Goal: Information Seeking & Learning: Obtain resource

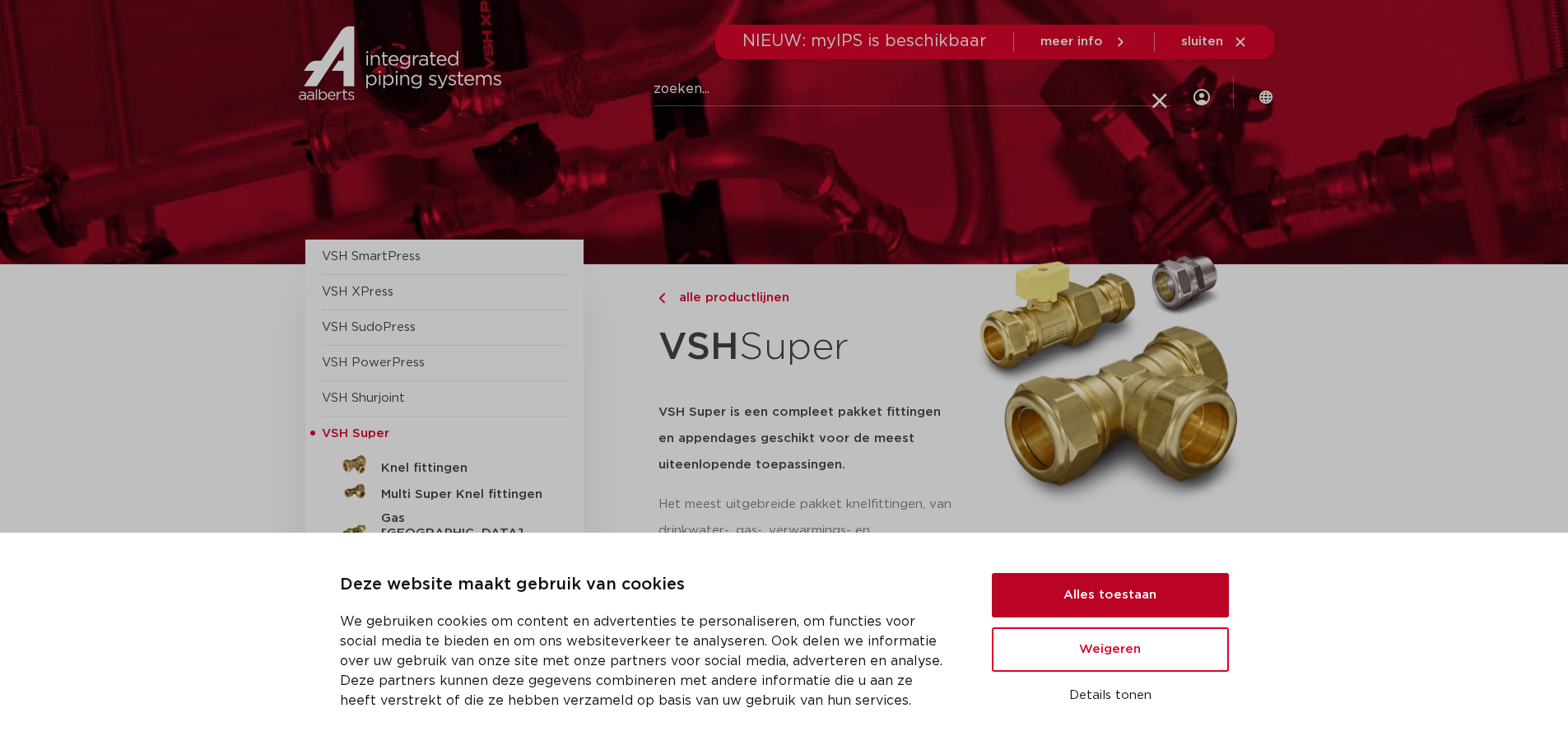
drag, startPoint x: 1114, startPoint y: 595, endPoint x: 1170, endPoint y: 481, distance: 127.0
click at [1115, 595] on button "Alles toestaan" at bounding box center [1111, 595] width 237 height 45
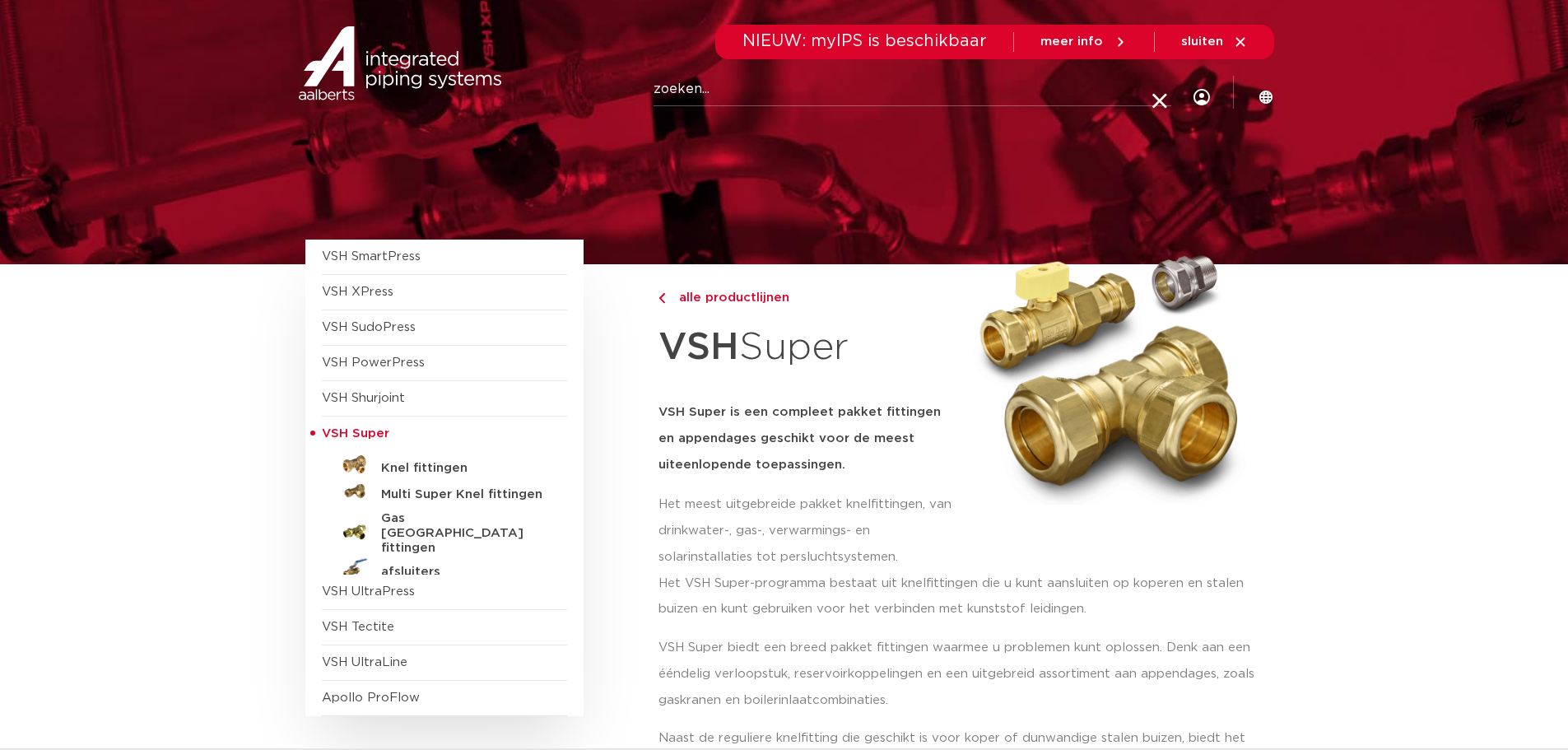
click at [819, 84] on input "Zoeken" at bounding box center [913, 89] width 518 height 33
type input "2 delige koppeling"
click button "Zoeken" at bounding box center [0, 0] width 0 height 0
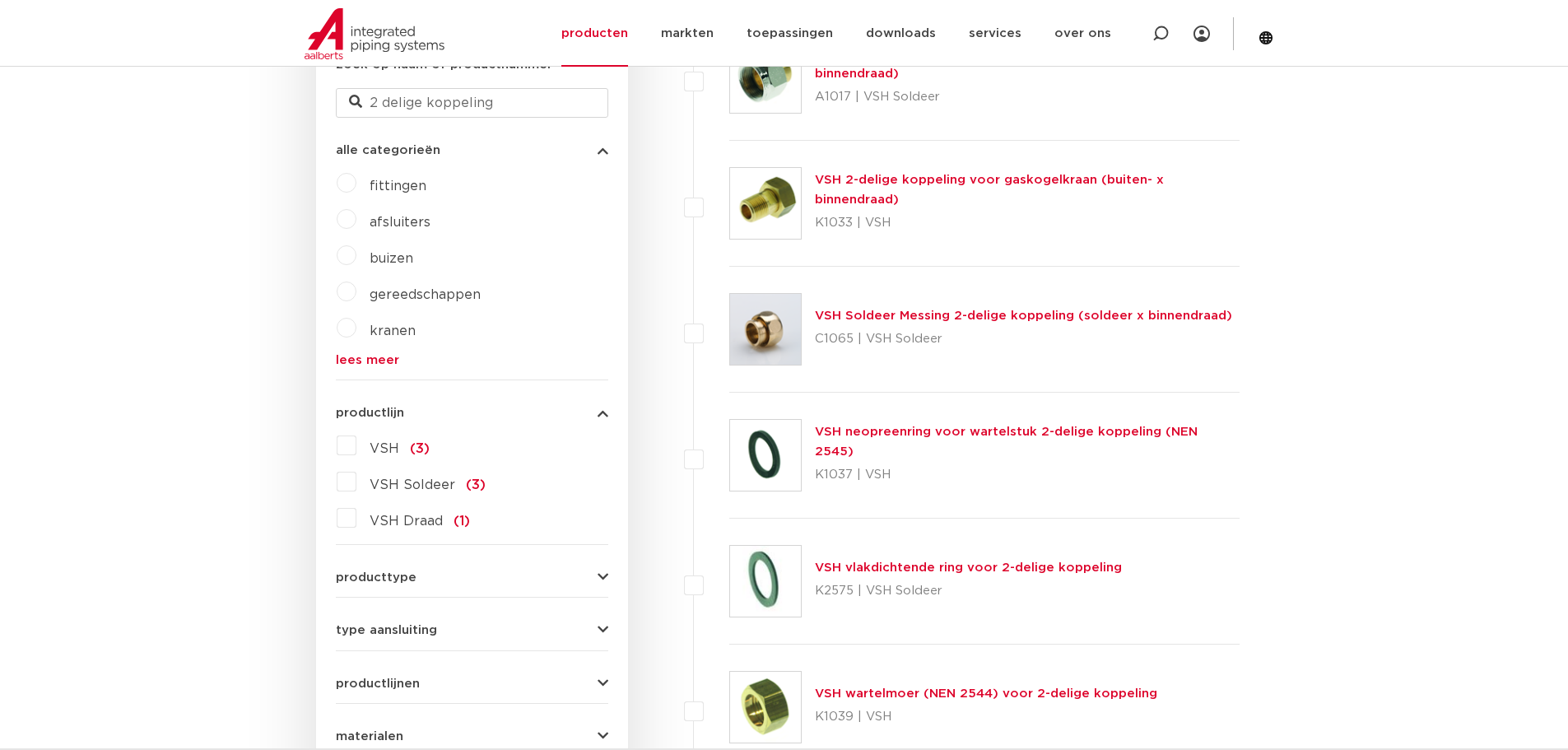
scroll to position [494, 0]
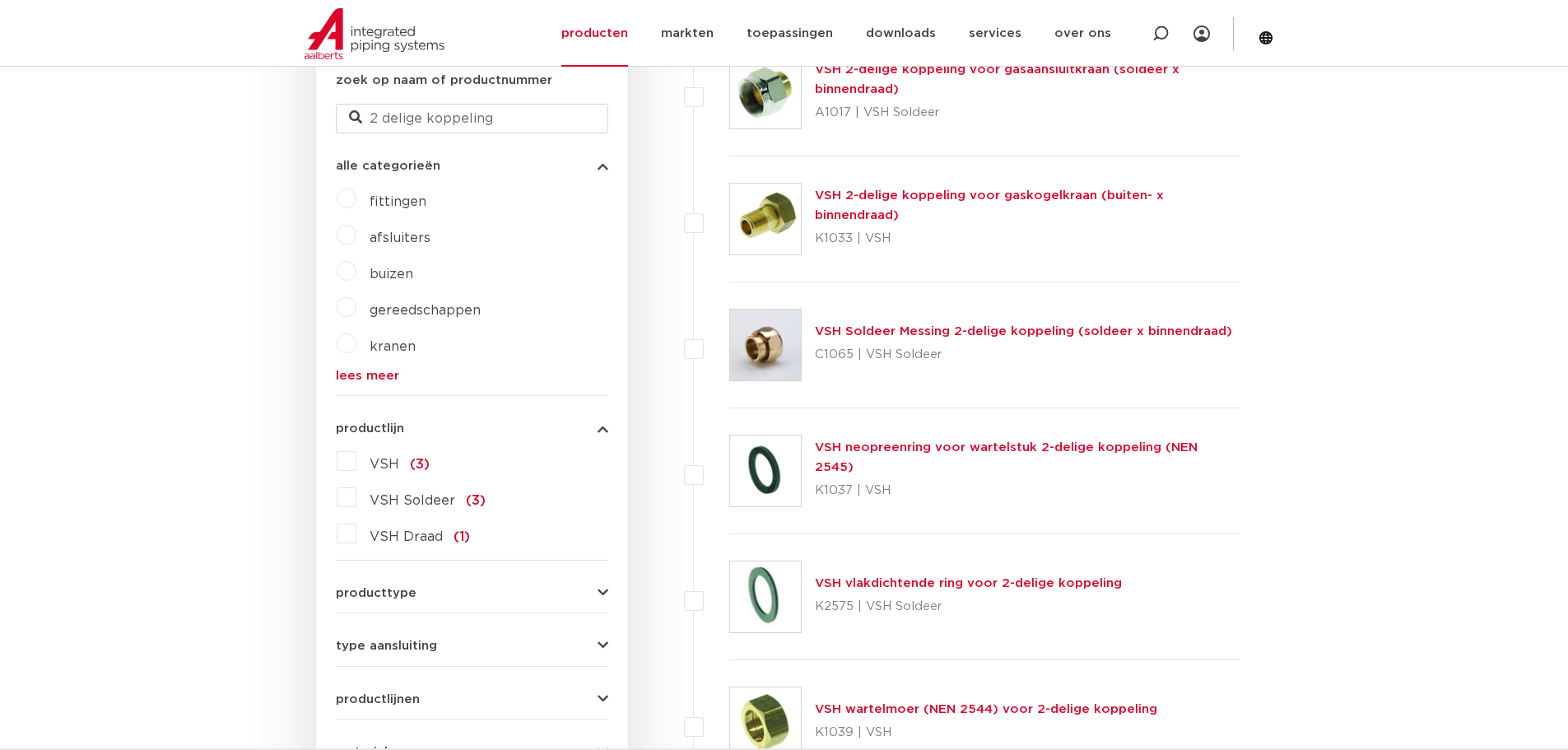
click at [875, 205] on link "VSH 2-delige koppeling voor gaskogelkraan (buiten- x binnendraad)" at bounding box center [989, 205] width 349 height 32
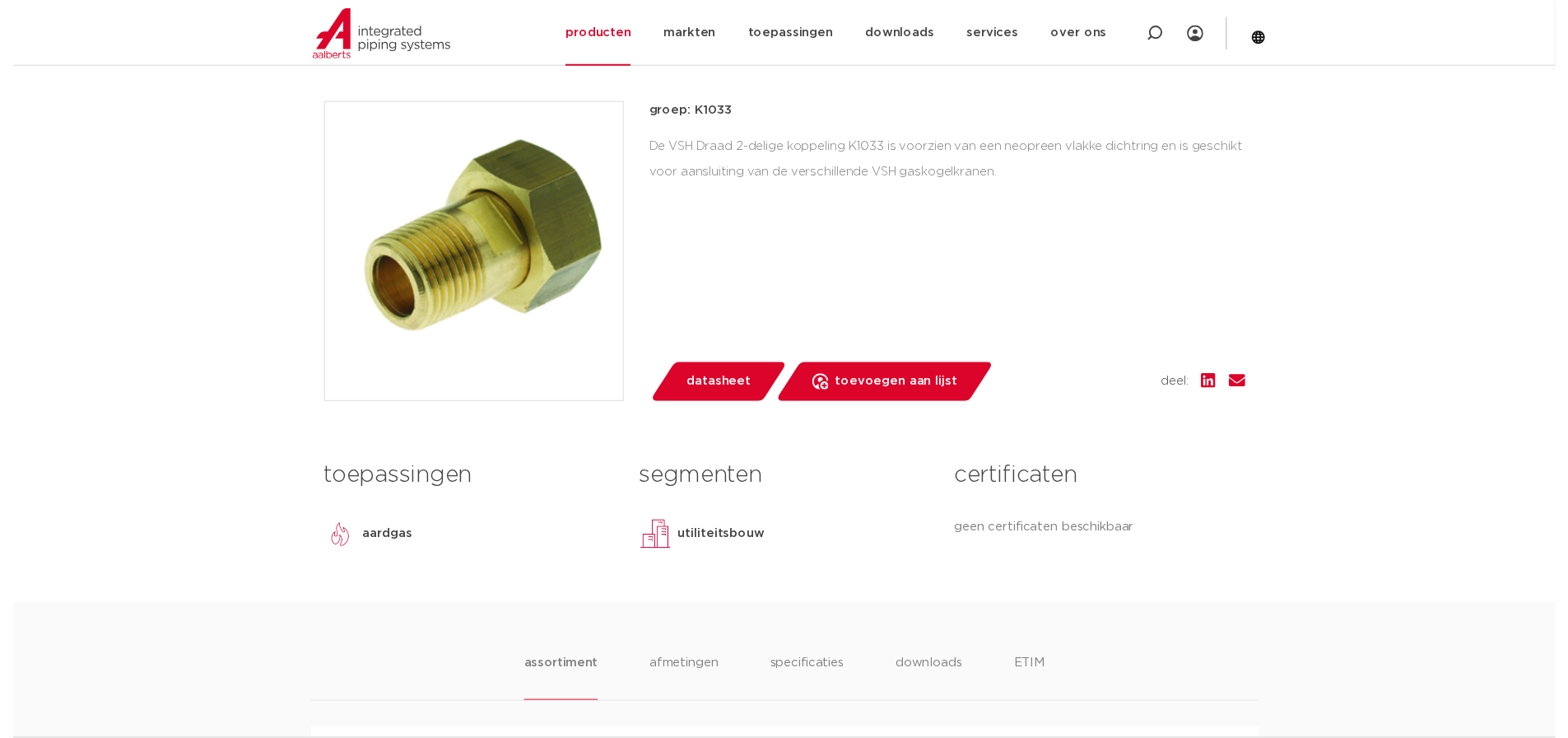
scroll to position [412, 0]
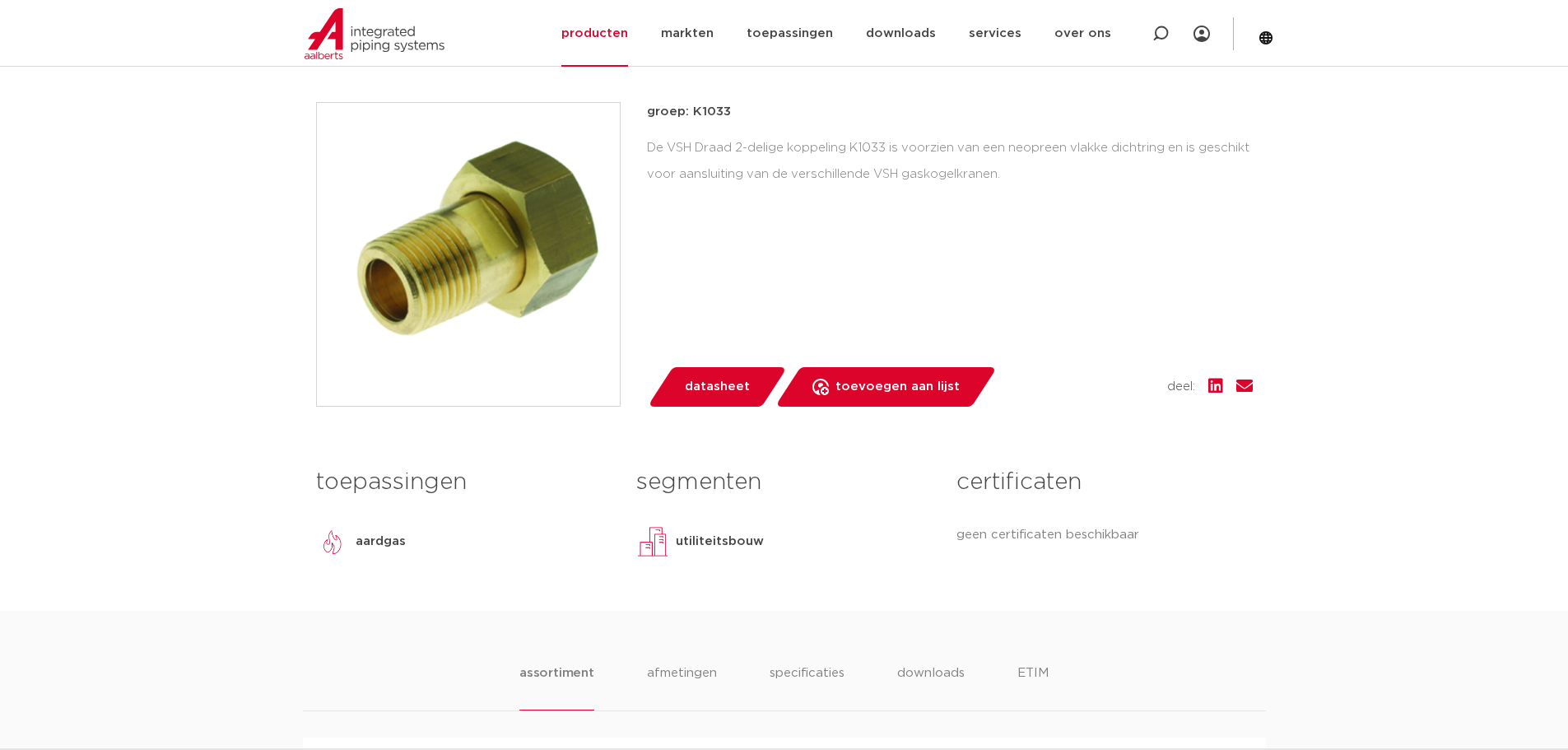
click at [705, 387] on span "datasheet" at bounding box center [717, 386] width 65 height 26
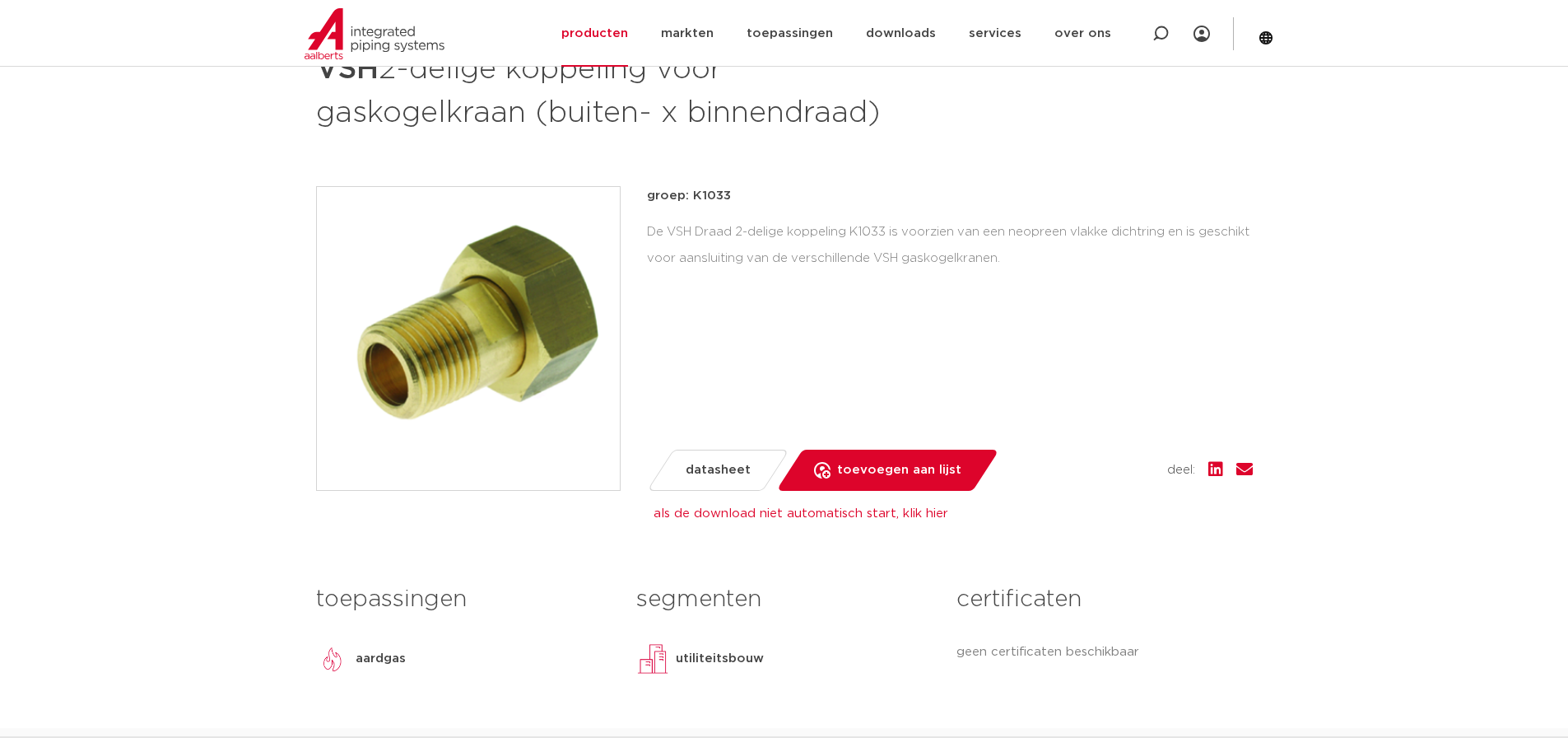
scroll to position [0, 0]
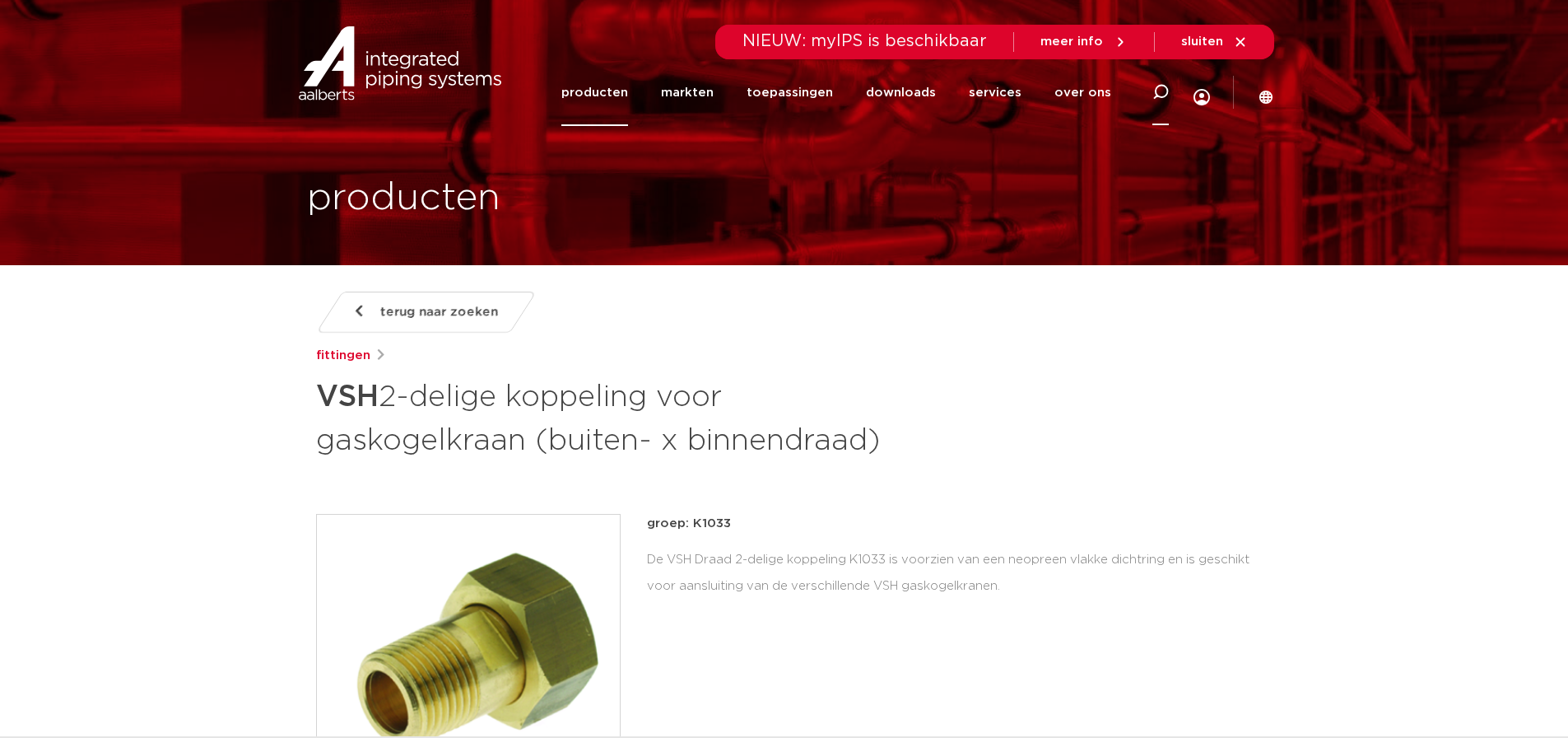
click at [1154, 96] on icon at bounding box center [1160, 92] width 19 height 19
paste input "0406725"
type input "0406725"
click button "Zoeken" at bounding box center [0, 0] width 0 height 0
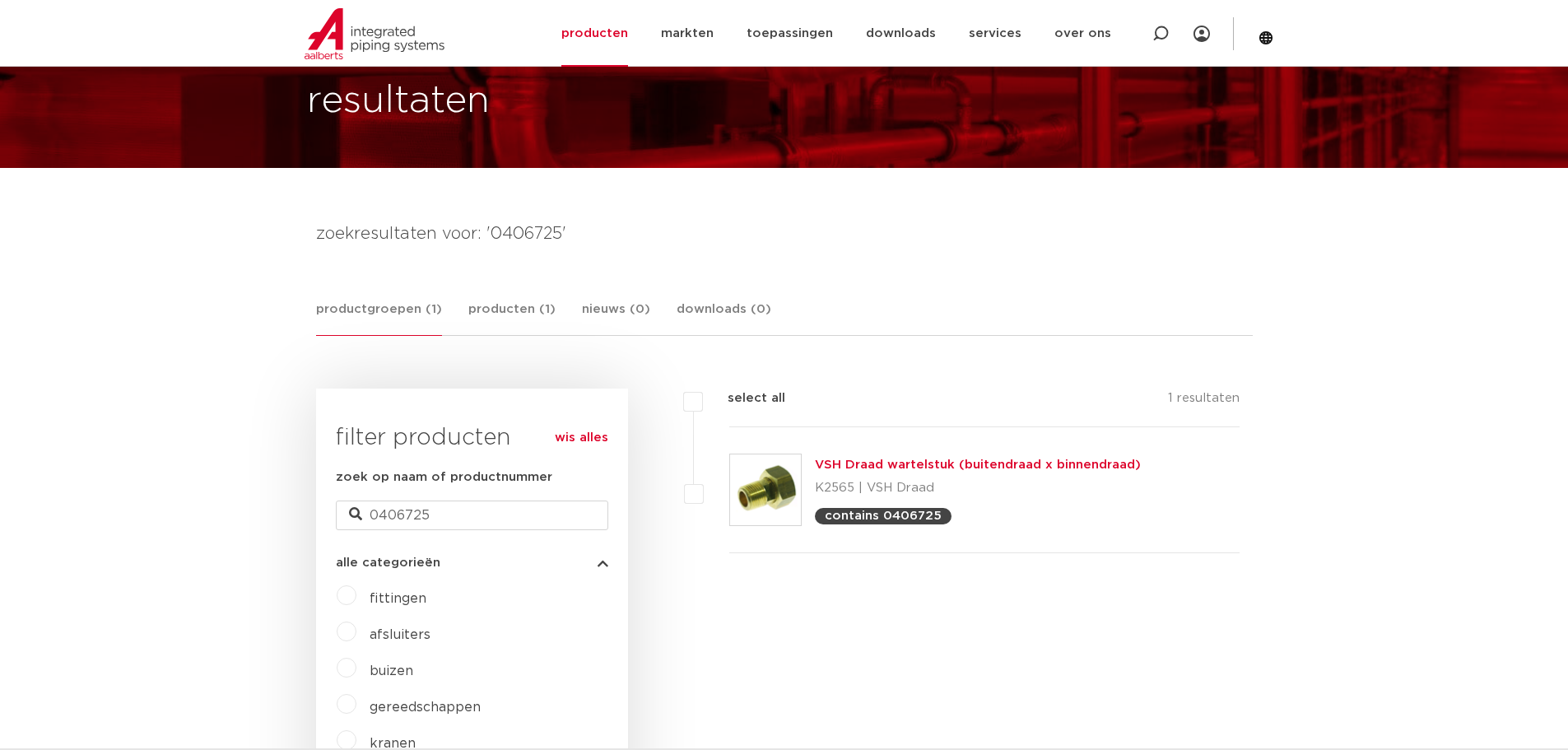
scroll to position [83, 0]
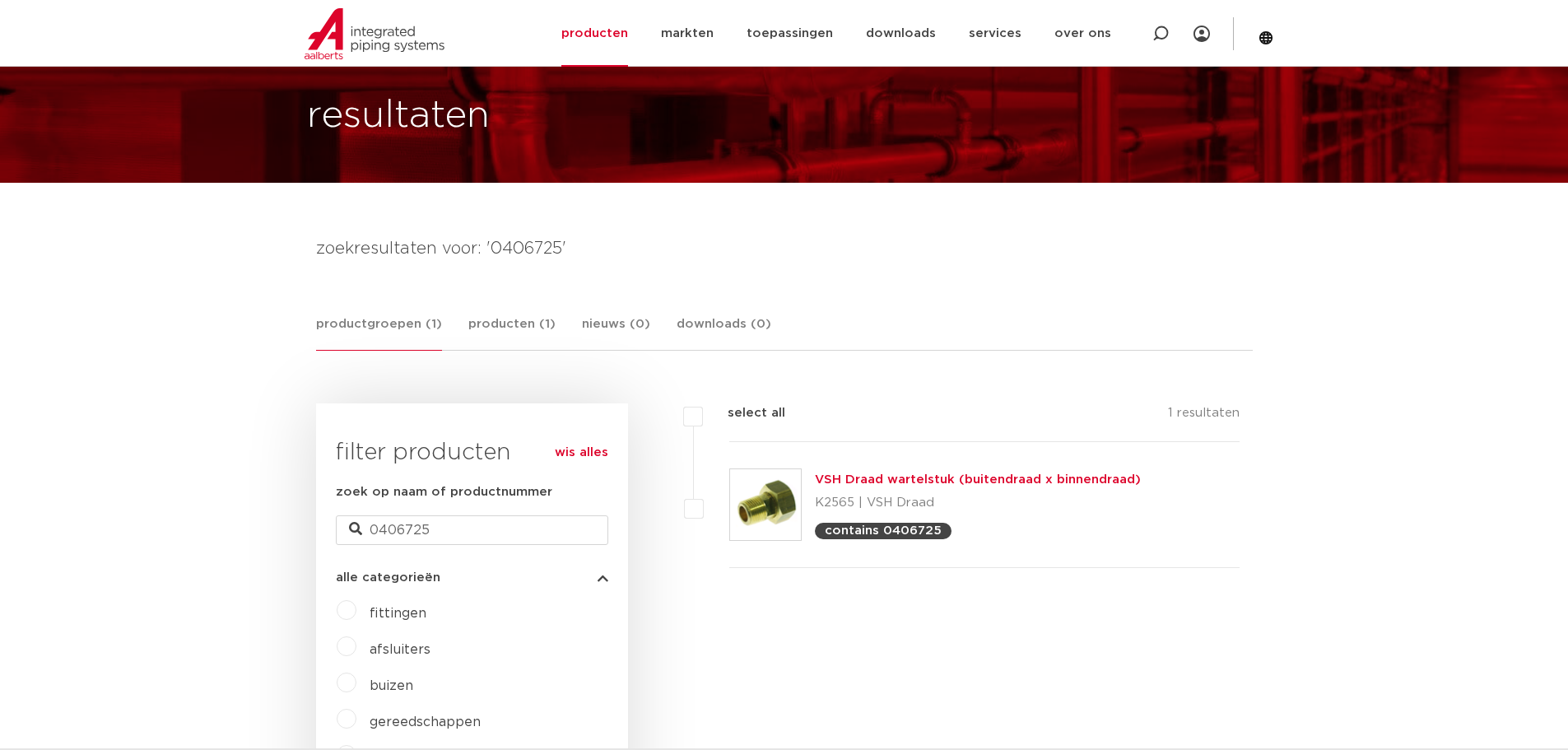
click at [875, 481] on link "VSH Draad wartelstuk (buitendraad x binnendraad)" at bounding box center [977, 479] width 326 height 13
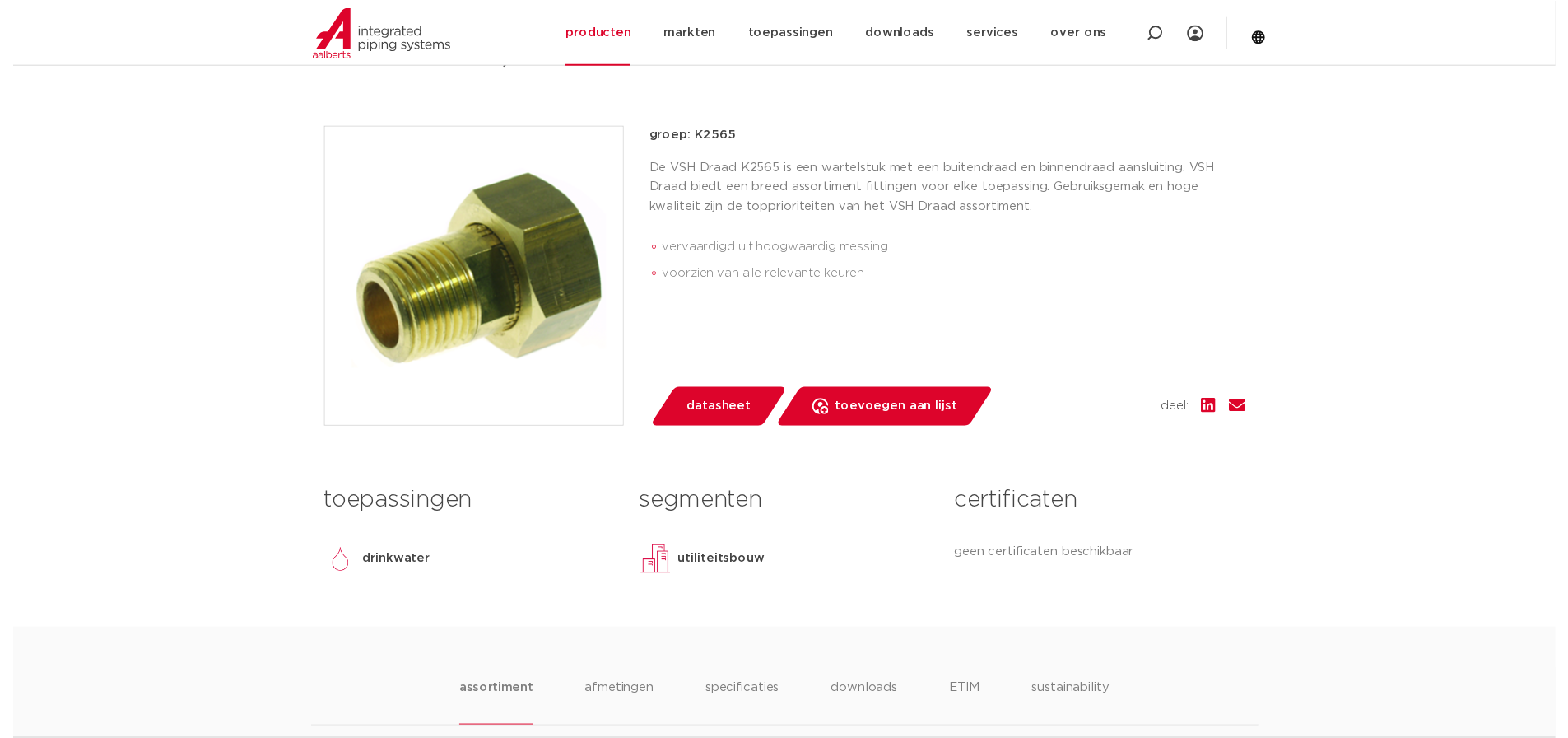
scroll to position [412, 0]
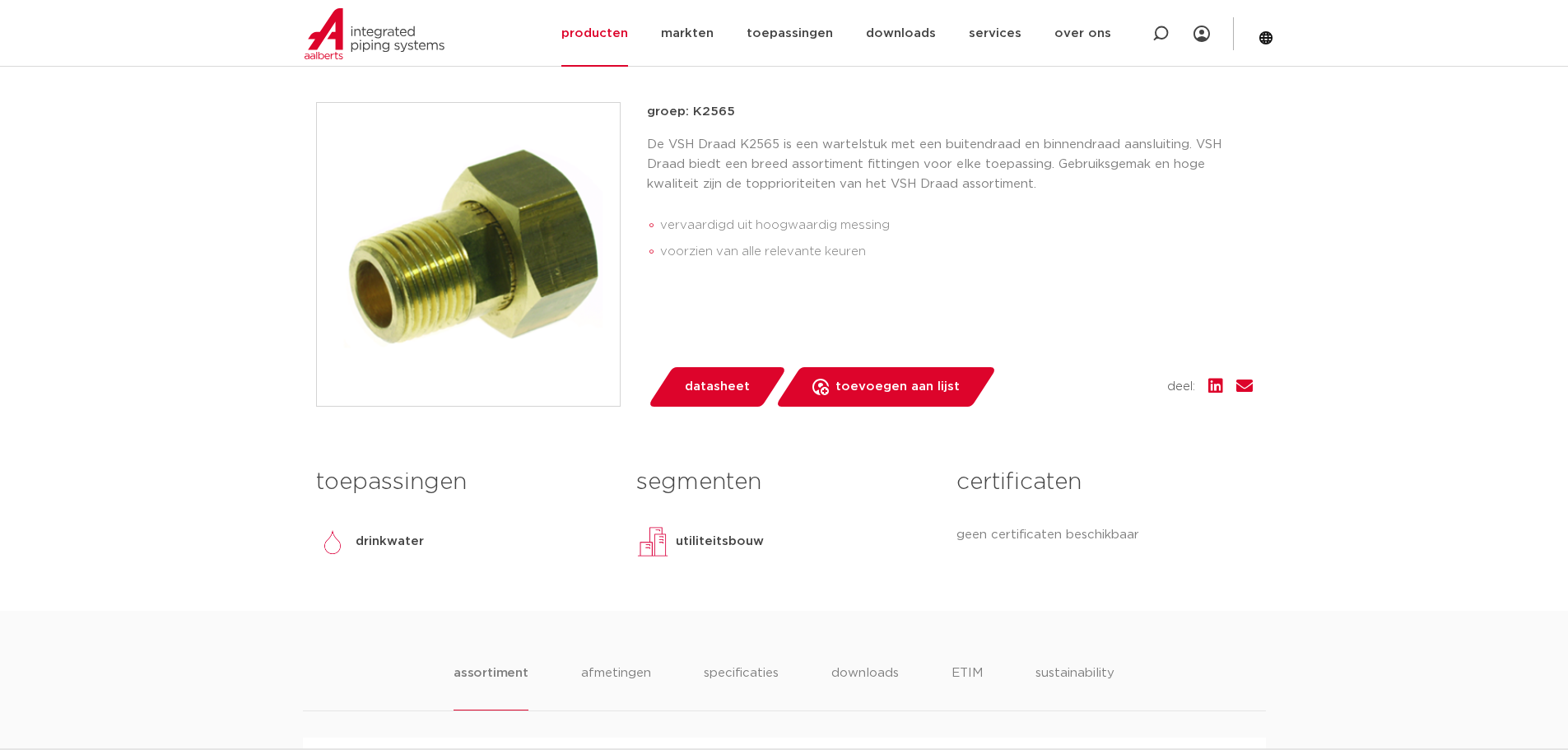
click at [696, 391] on span "datasheet" at bounding box center [717, 386] width 65 height 26
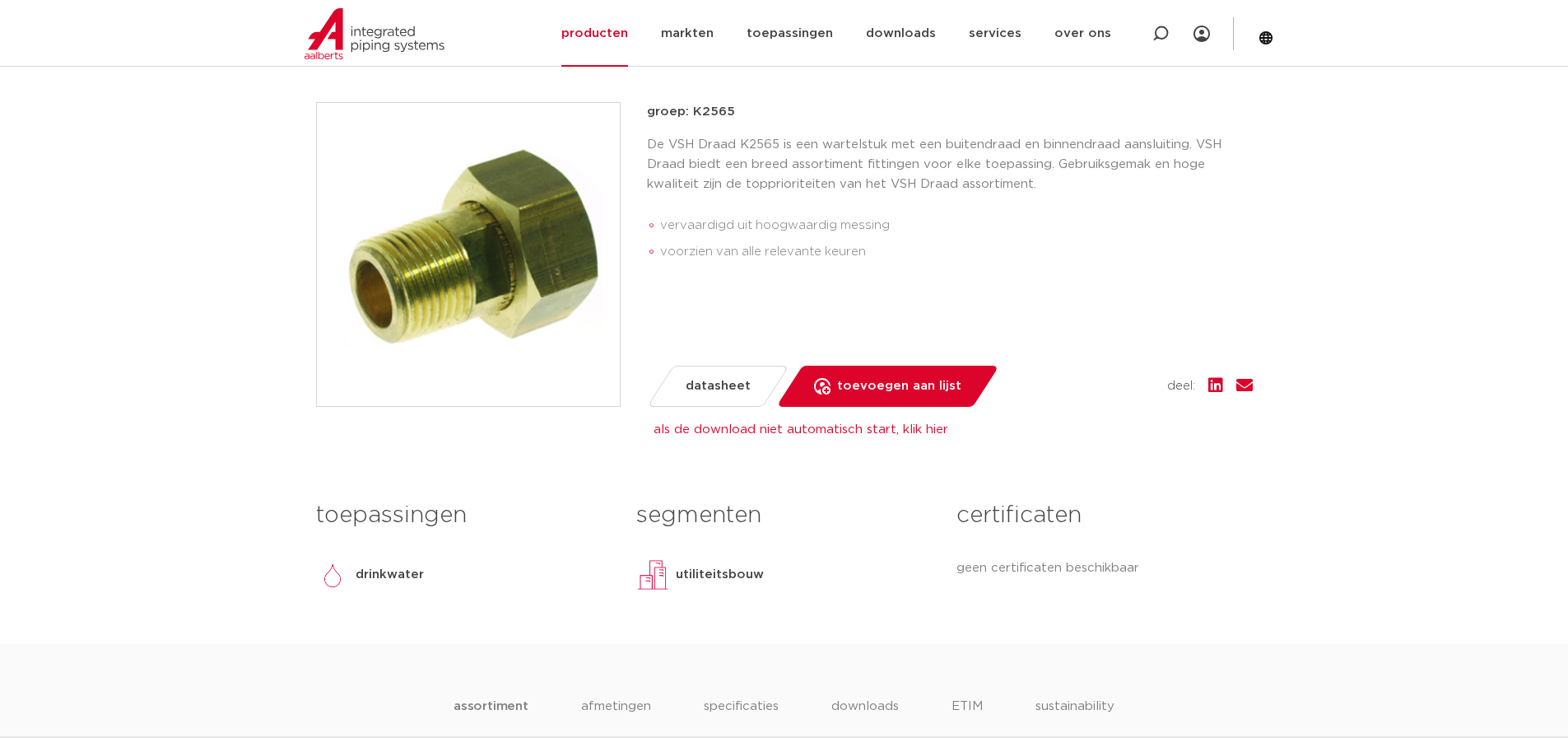
scroll to position [0, 0]
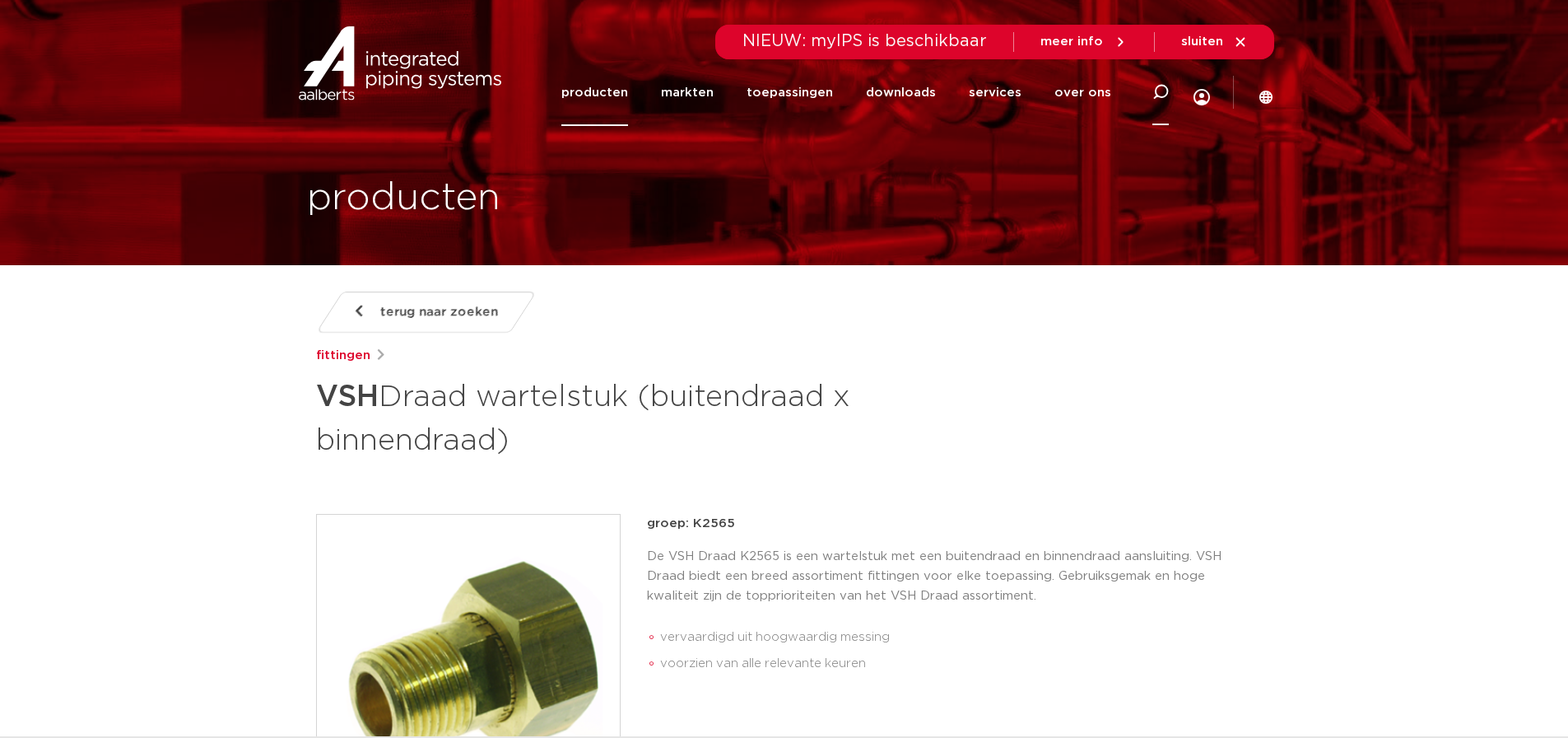
click at [1157, 92] on icon at bounding box center [1160, 92] width 17 height 17
type input "0406626"
click button "Zoeken" at bounding box center [0, 0] width 0 height 0
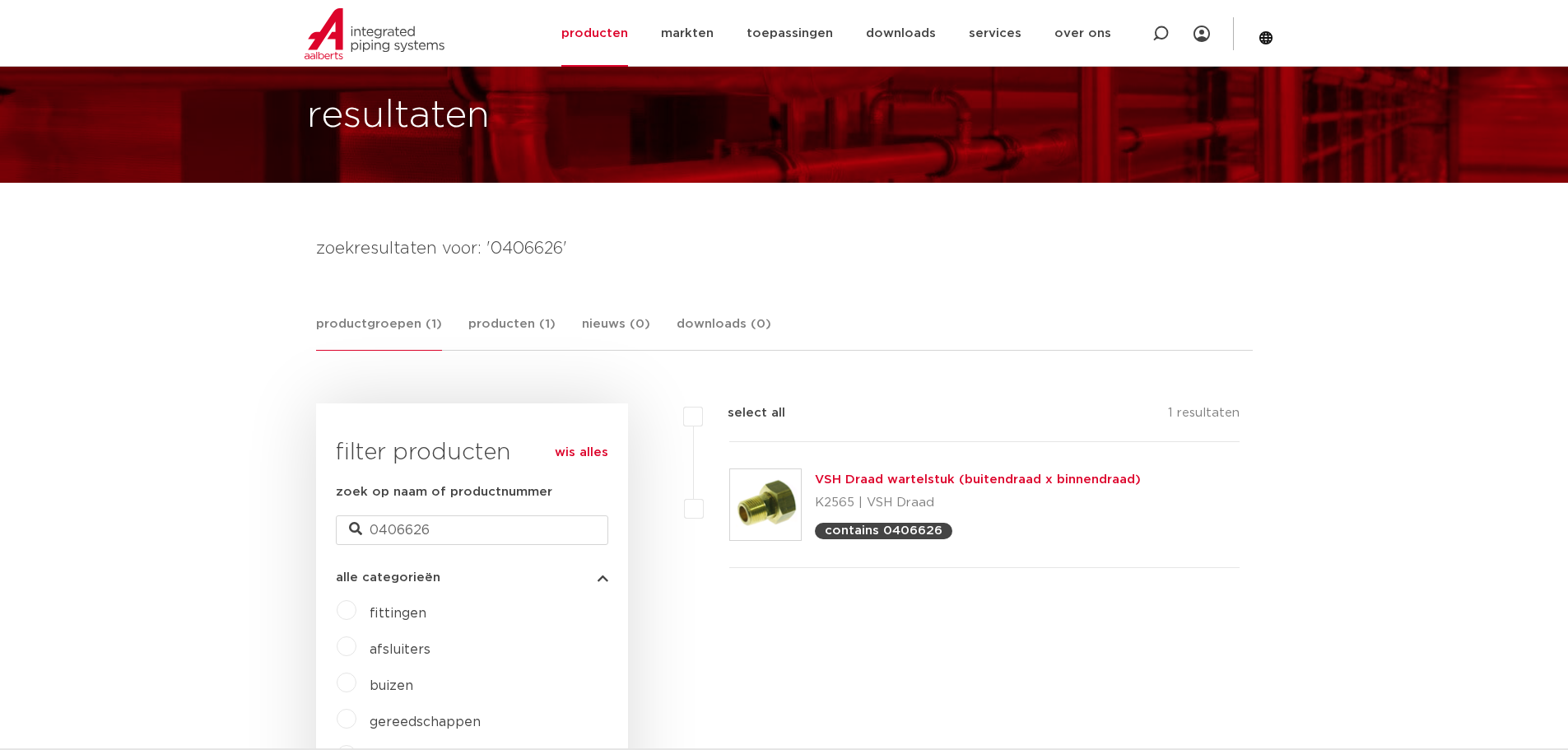
click at [856, 480] on link "VSH Draad wartelstuk (buitendraad x binnendraad)" at bounding box center [977, 479] width 326 height 13
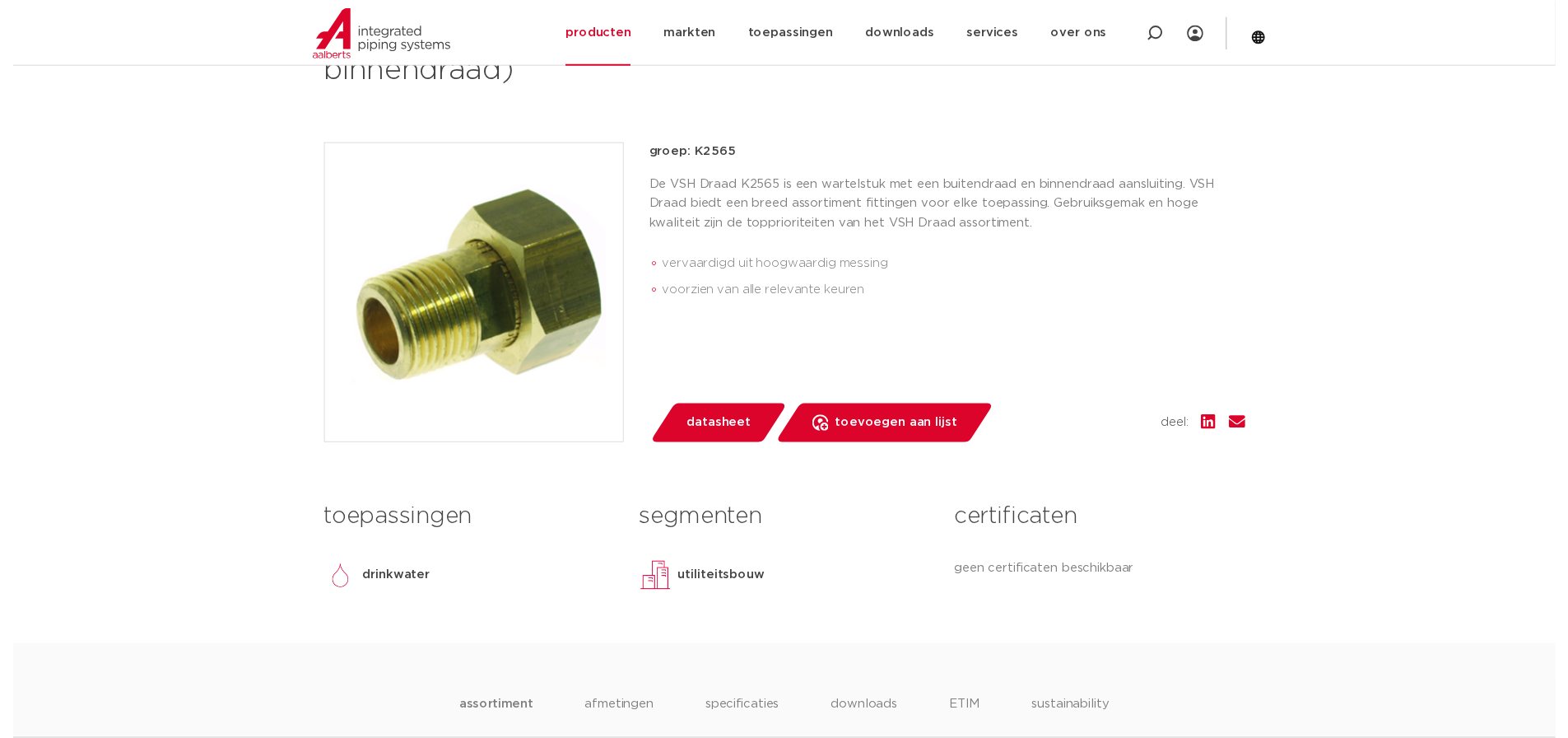
scroll to position [412, 0]
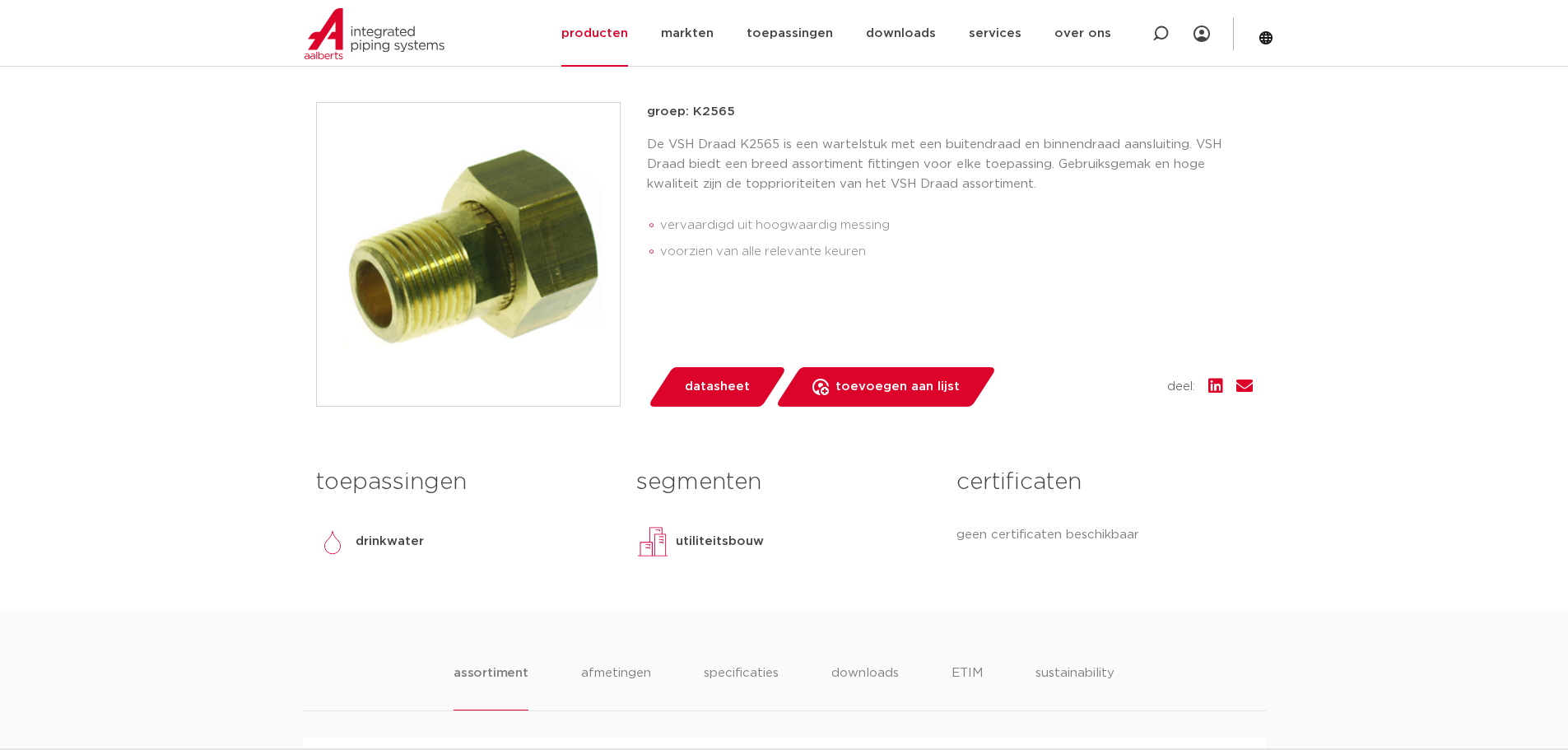
click at [709, 386] on span "datasheet" at bounding box center [717, 386] width 65 height 26
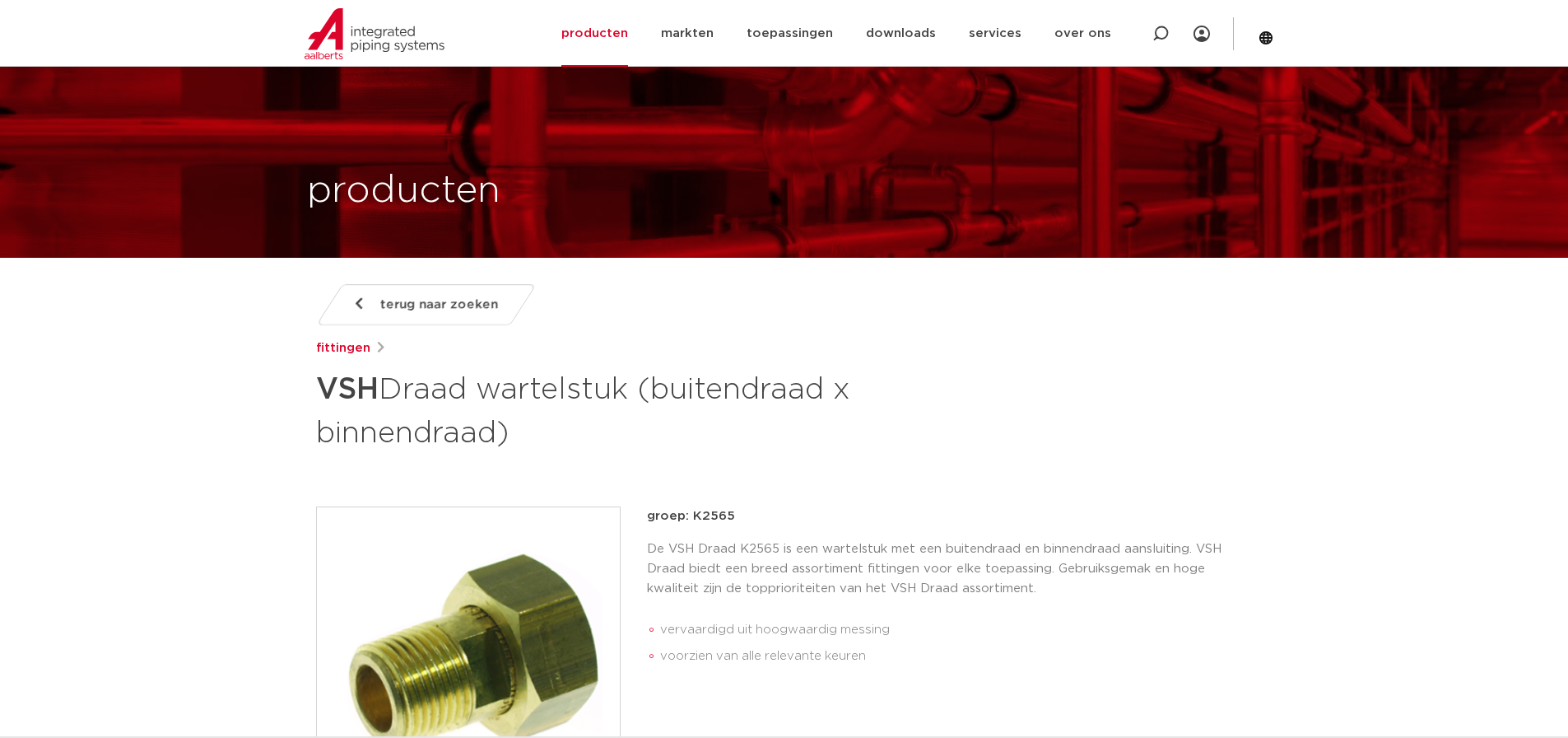
scroll to position [0, 0]
